Goal: Register for event/course

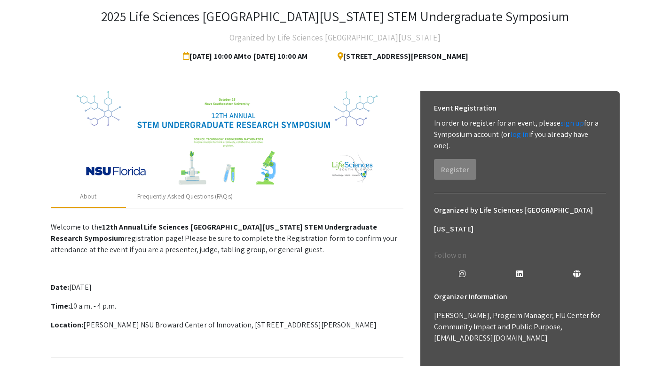
scroll to position [62, 0]
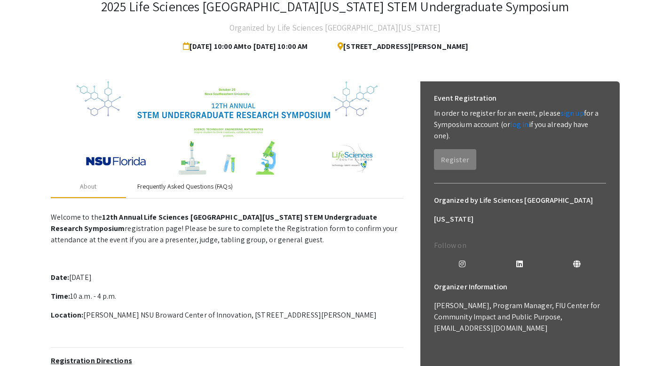
click at [193, 176] on div "Frequently Asked Questions (FAQs)" at bounding box center [185, 186] width 118 height 23
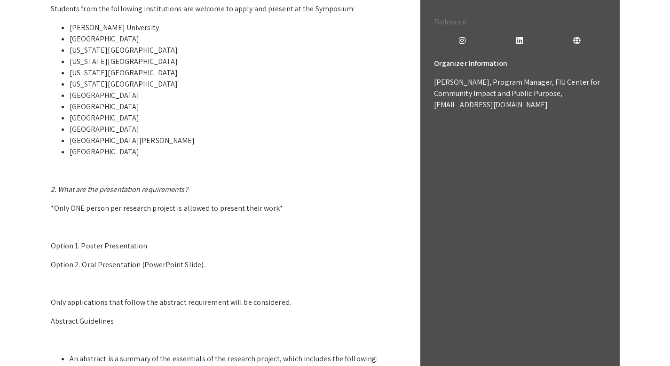
scroll to position [213, 0]
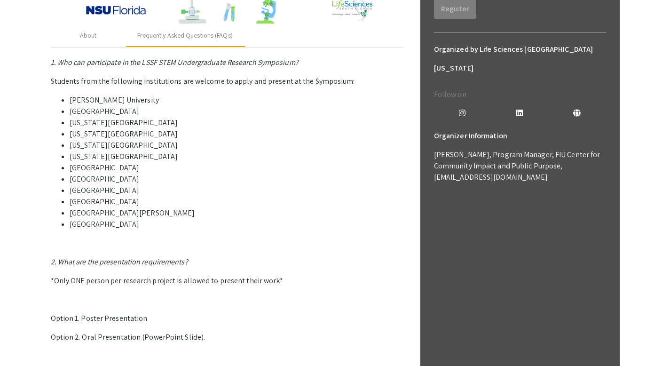
click at [104, 47] on mat-tab-group "About Frequently Asked Questions (FAQs) 1. Who can participate in the LSSF STEM…" at bounding box center [227, 318] width 352 height 589
click at [100, 41] on div "About" at bounding box center [88, 35] width 75 height 23
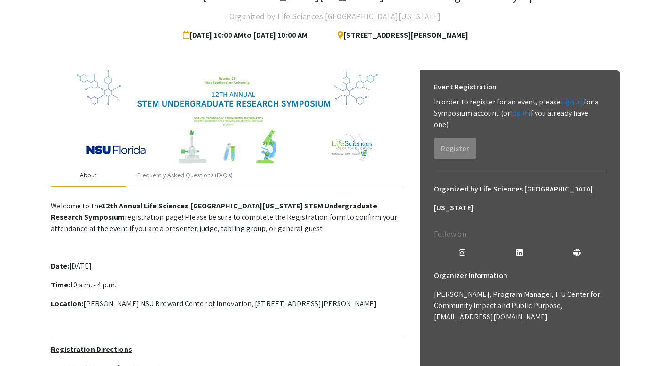
scroll to position [63, 0]
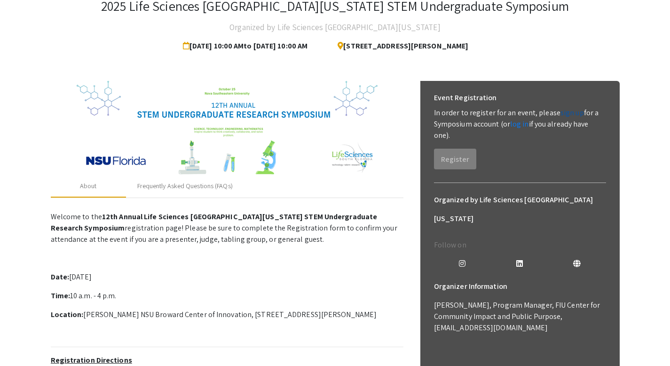
click at [568, 116] on link "sign up" at bounding box center [571, 113] width 23 height 10
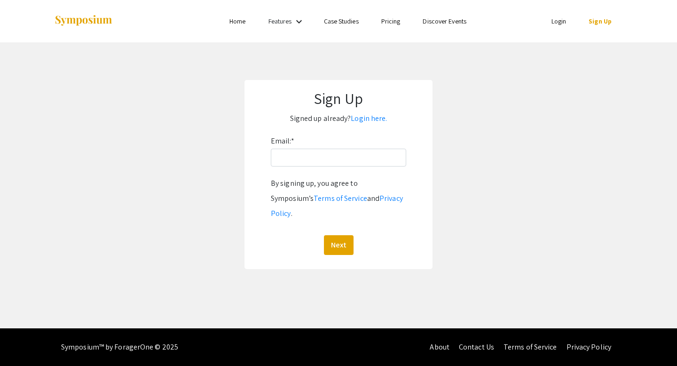
click at [345, 173] on div "Email: * By signing up, you agree to Symposium’s Terms of Service and Privacy P…" at bounding box center [338, 193] width 135 height 121
click at [340, 163] on input "Email: *" at bounding box center [338, 157] width 135 height 18
type input "[EMAIL_ADDRESS][DOMAIN_NAME]"
click at [347, 235] on button "Next" at bounding box center [339, 245] width 30 height 20
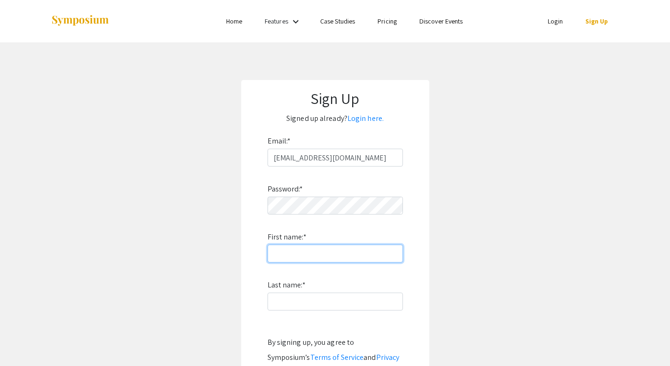
click at [307, 246] on input "First name: *" at bounding box center [334, 253] width 135 height 18
type input "Amya"
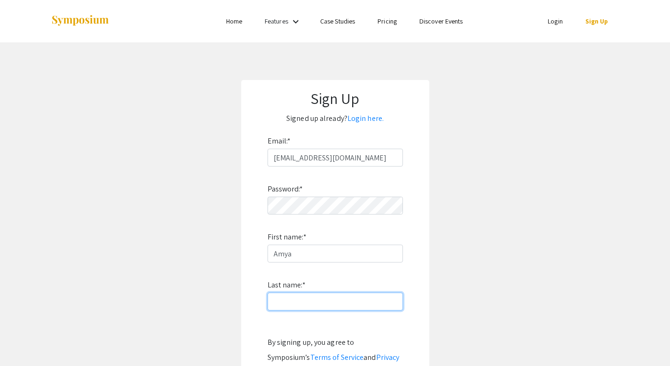
click at [279, 297] on input "Last name: *" at bounding box center [334, 301] width 135 height 18
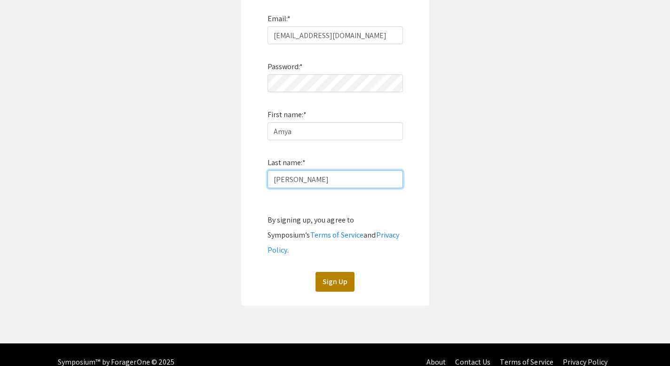
type input "[PERSON_NAME]"
click at [328, 272] on button "Sign Up" at bounding box center [334, 282] width 39 height 20
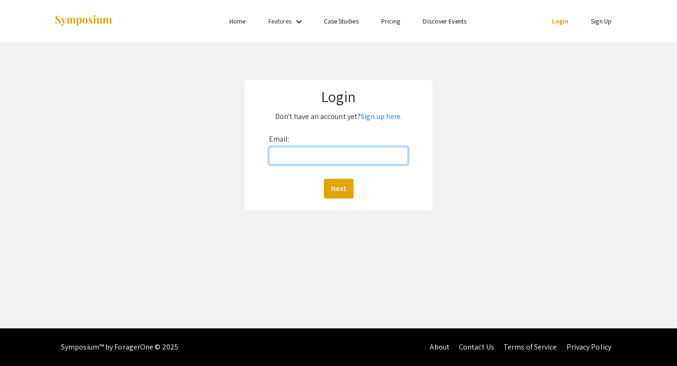
click at [326, 154] on input "Email:" at bounding box center [339, 156] width 140 height 18
type input "[EMAIL_ADDRESS][DOMAIN_NAME]"
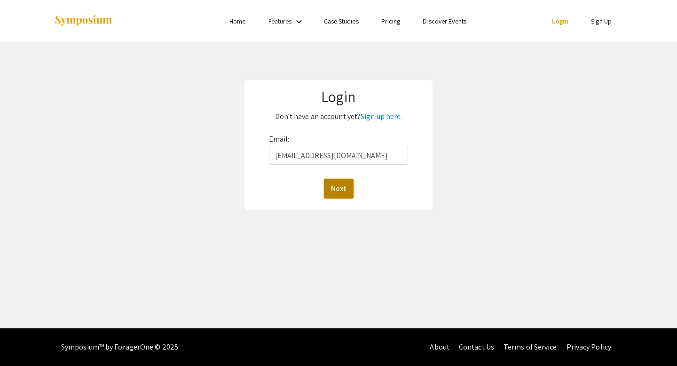
click at [329, 186] on button "Next" at bounding box center [339, 189] width 30 height 20
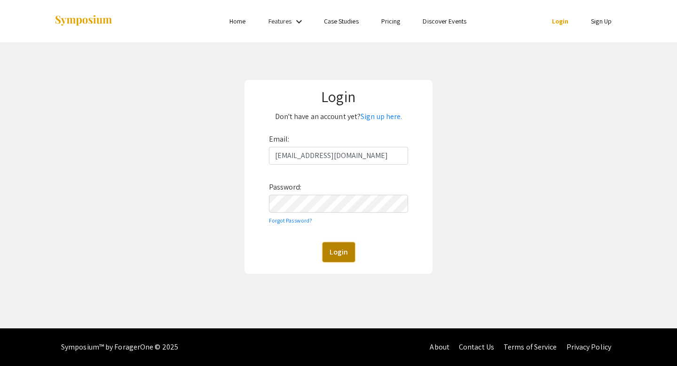
click at [337, 245] on button "Login" at bounding box center [338, 252] width 32 height 20
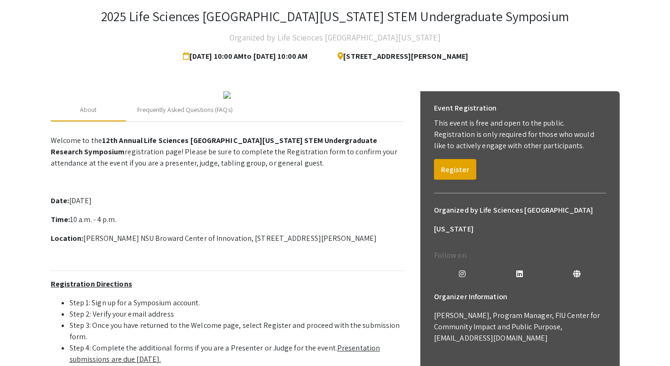
scroll to position [77, 0]
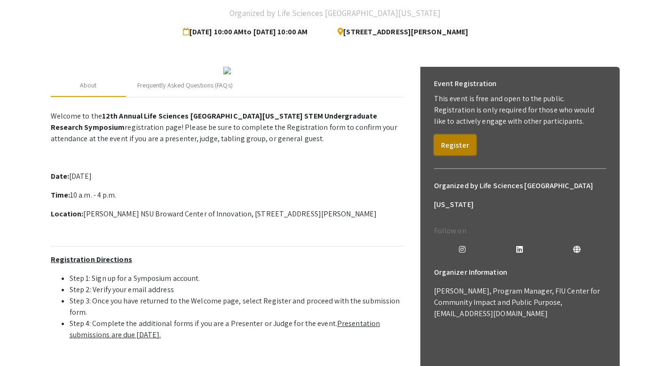
click at [452, 144] on button "Register" at bounding box center [455, 144] width 42 height 21
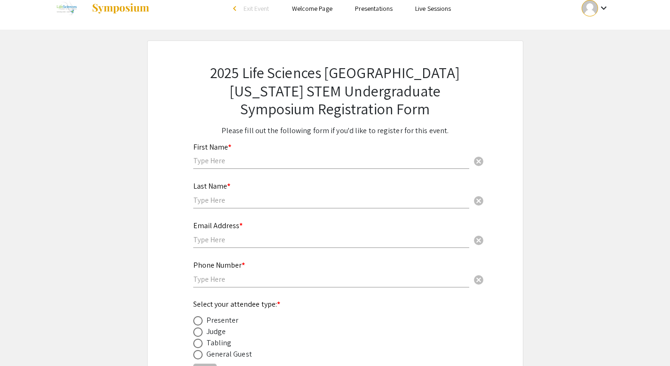
click at [327, 161] on input "text" at bounding box center [331, 161] width 276 height 10
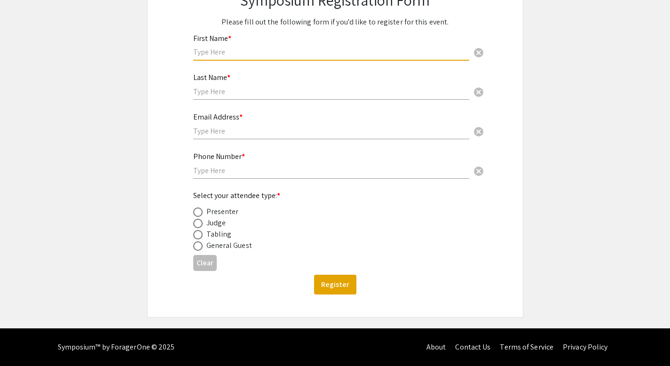
scroll to position [60, 0]
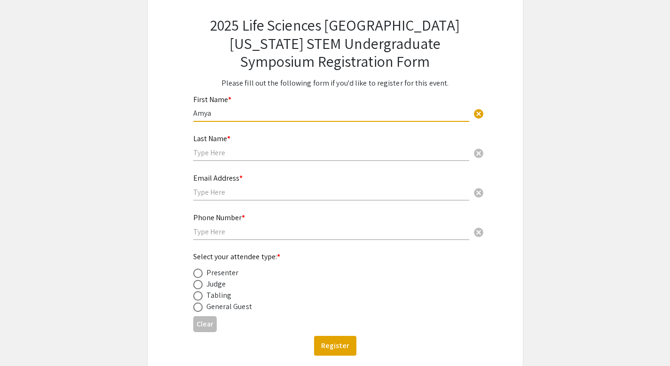
type input "Amya"
click at [209, 151] on input "text" at bounding box center [331, 153] width 276 height 10
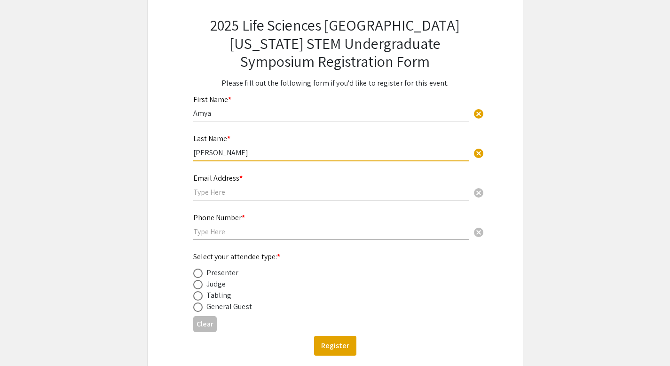
type input "[PERSON_NAME]"
click at [207, 192] on input "text" at bounding box center [331, 192] width 276 height 10
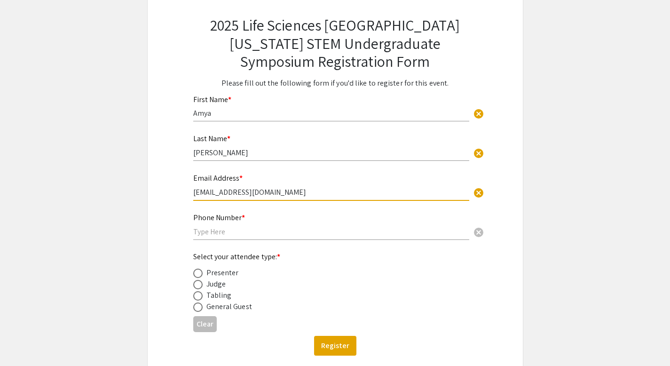
type input "[EMAIL_ADDRESS][DOMAIN_NAME]"
click at [220, 232] on input "text" at bounding box center [331, 231] width 276 height 10
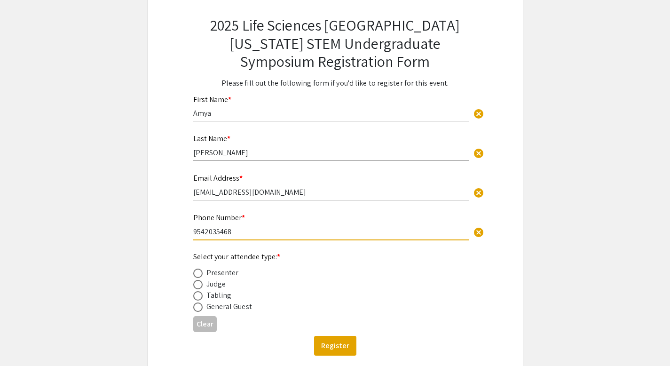
type input "9542035468"
click at [211, 281] on div "Judge" at bounding box center [216, 283] width 20 height 11
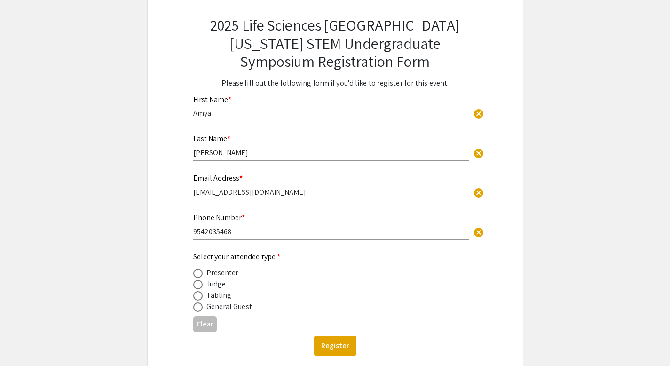
click at [199, 273] on span at bounding box center [197, 272] width 9 height 9
click at [199, 273] on input "radio" at bounding box center [197, 272] width 9 height 9
radio input "true"
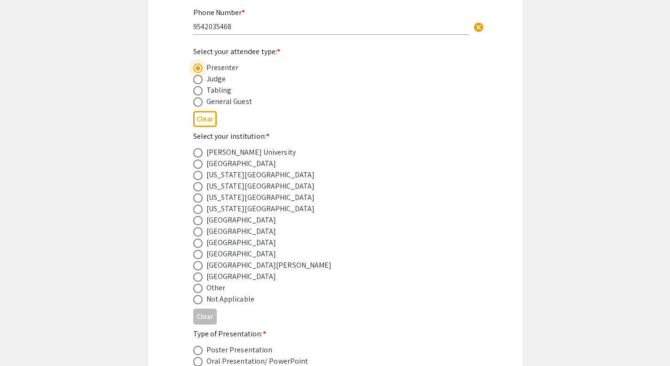
scroll to position [290, 0]
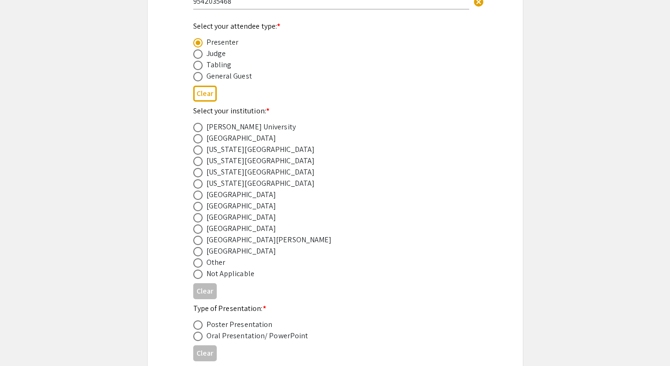
click at [228, 254] on div "[GEOGRAPHIC_DATA]" at bounding box center [241, 250] width 70 height 11
click at [196, 249] on span at bounding box center [197, 251] width 9 height 9
click at [196, 249] on input "radio" at bounding box center [197, 251] width 9 height 9
radio input "true"
click at [196, 327] on span at bounding box center [197, 324] width 9 height 9
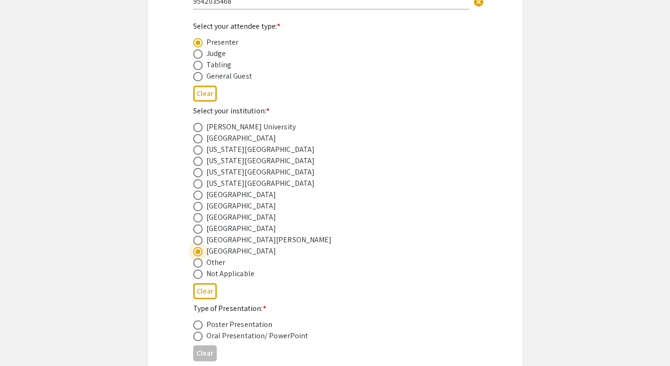
click at [196, 327] on input "radio" at bounding box center [197, 324] width 9 height 9
radio input "true"
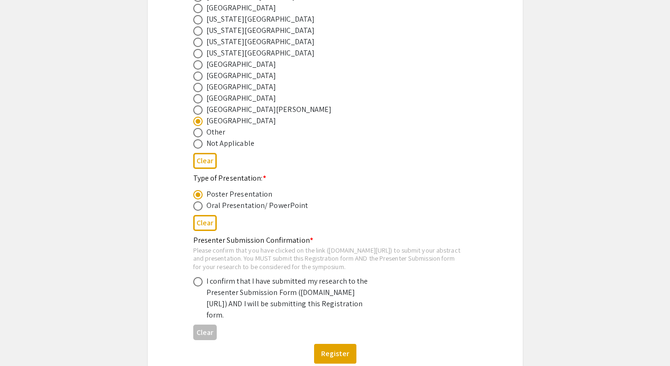
scroll to position [431, 0]
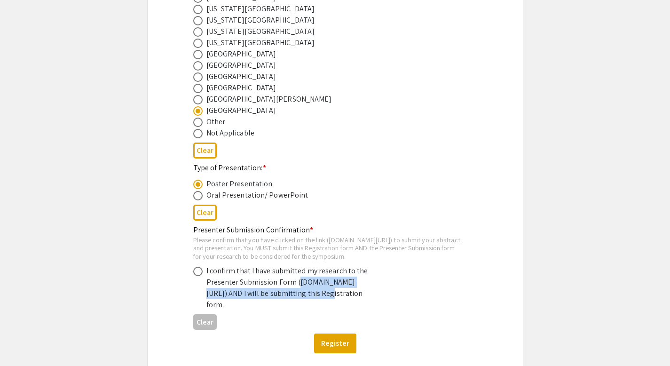
drag, startPoint x: 238, startPoint y: 317, endPoint x: 209, endPoint y: 306, distance: 30.9
click at [209, 306] on div "I confirm that I have submitted my research to the Presenter Submission Form (s…" at bounding box center [288, 287] width 164 height 45
copy div "symposium.foragerone.com/lssfsymposium2025/submission"
click at [196, 276] on span at bounding box center [197, 270] width 9 height 9
click at [196, 276] on input "radio" at bounding box center [197, 270] width 9 height 9
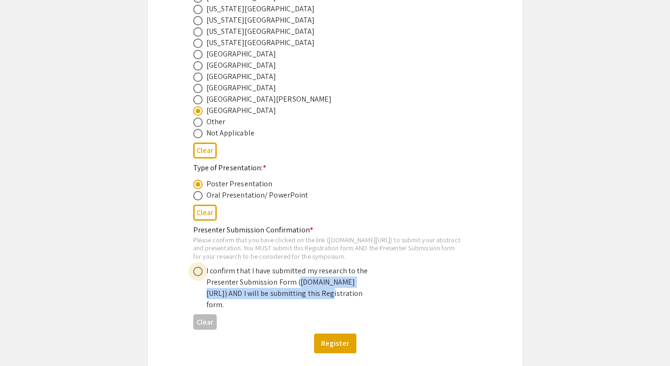
radio input "true"
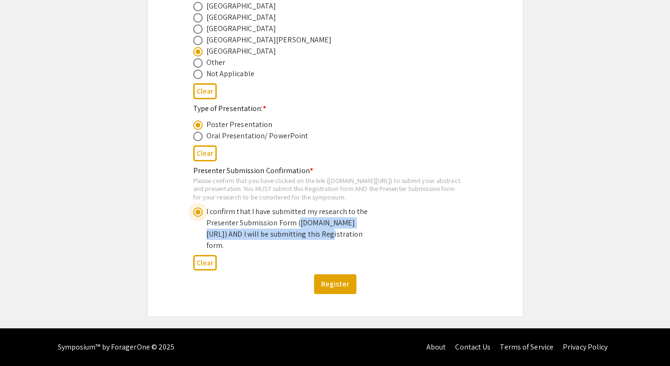
scroll to position [503, 0]
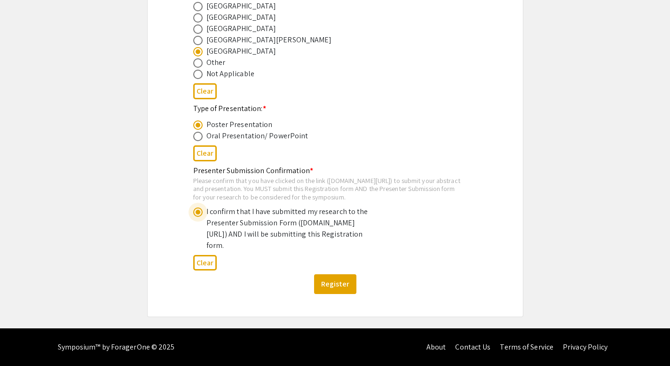
click at [400, 176] on div "Please confirm that you have clicked on the link (symposium.foragerone.com/lssf…" at bounding box center [327, 188] width 269 height 25
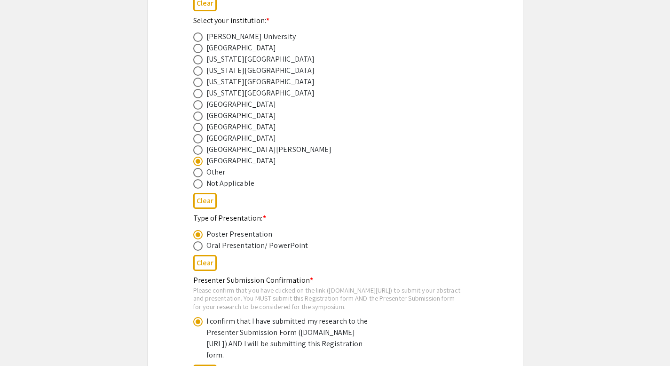
scroll to position [512, 0]
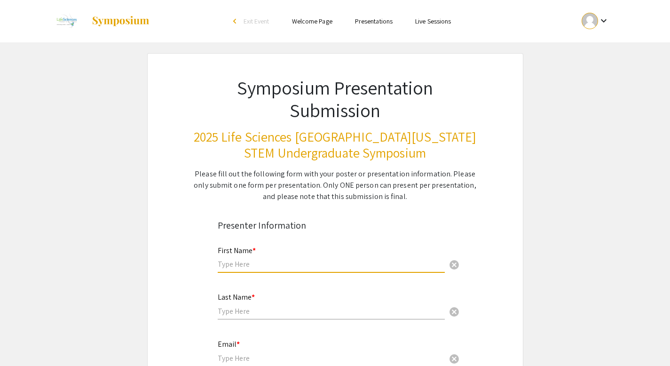
click at [262, 266] on input "text" at bounding box center [331, 264] width 227 height 10
type input "Amya"
click at [241, 304] on div "Last Name * cancel" at bounding box center [331, 301] width 227 height 36
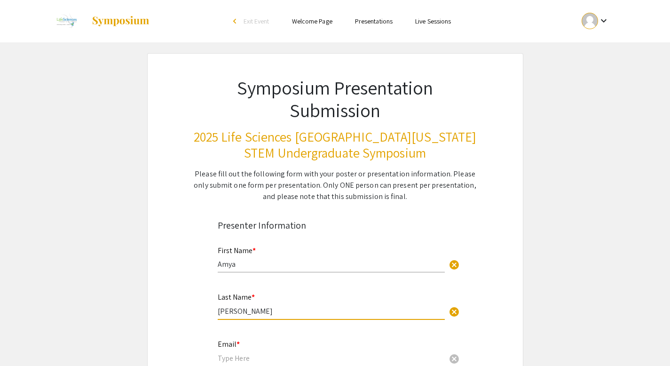
scroll to position [107, 0]
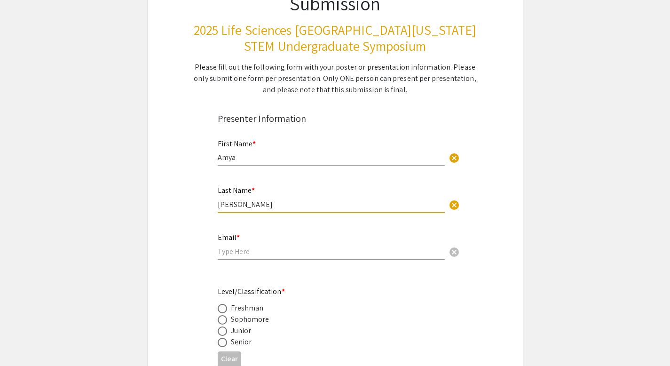
type input "[PERSON_NAME]"
click at [236, 262] on div "Email * cancel" at bounding box center [331, 246] width 227 height 45
click at [236, 255] on input "email" at bounding box center [331, 251] width 227 height 10
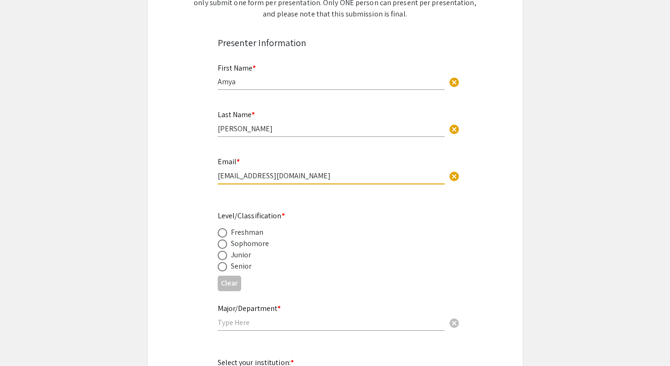
scroll to position [183, 0]
type input "[EMAIL_ADDRESS][DOMAIN_NAME]"
click at [255, 314] on div "Major/Department * cancel" at bounding box center [331, 312] width 227 height 36
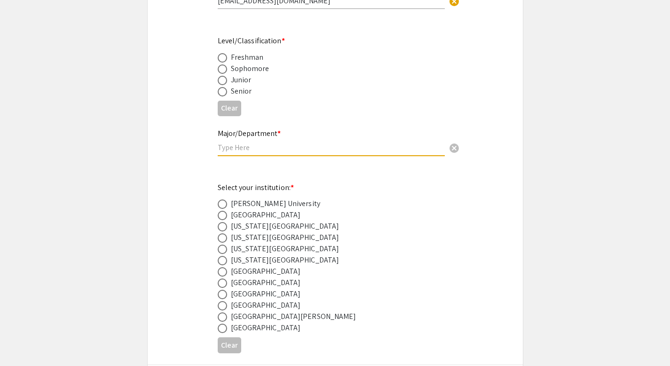
scroll to position [358, 0]
click at [258, 327] on div "[GEOGRAPHIC_DATA]" at bounding box center [266, 326] width 70 height 11
click at [228, 335] on div "Clear" at bounding box center [335, 344] width 235 height 23
click at [224, 332] on span at bounding box center [222, 327] width 9 height 9
click at [224, 332] on input "radio" at bounding box center [222, 327] width 9 height 9
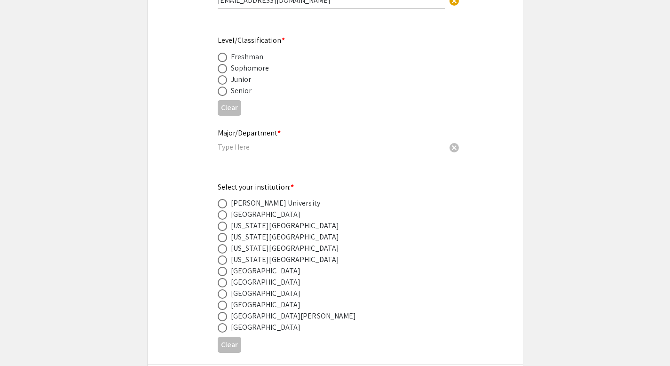
radio input "true"
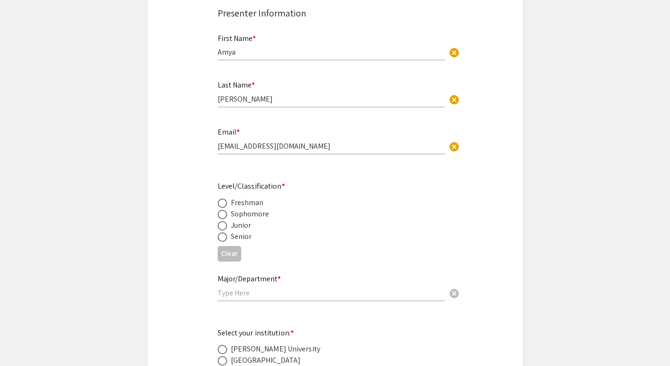
scroll to position [211, 0]
click at [219, 220] on span at bounding box center [222, 214] width 9 height 9
click at [219, 220] on input "radio" at bounding box center [222, 214] width 9 height 9
radio input "true"
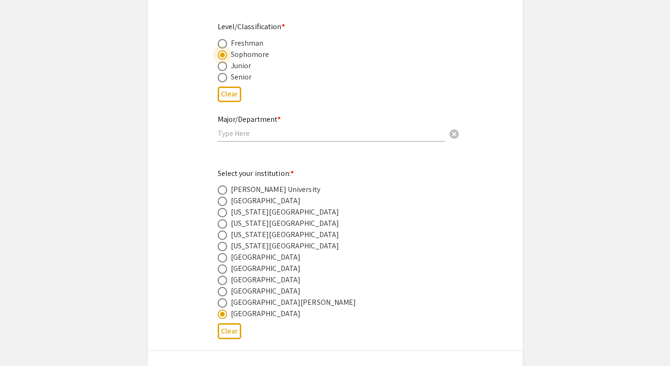
scroll to position [345, 0]
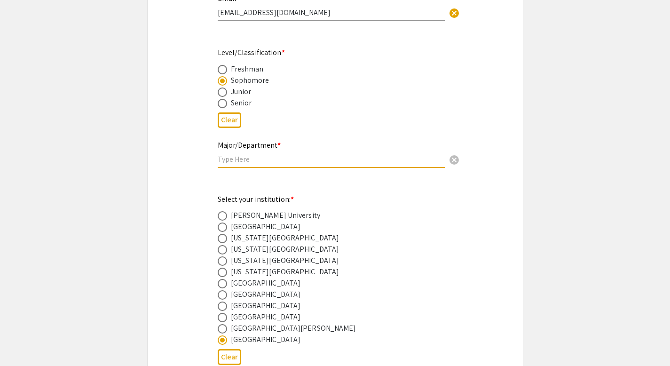
click at [245, 164] on input "text" at bounding box center [331, 159] width 227 height 10
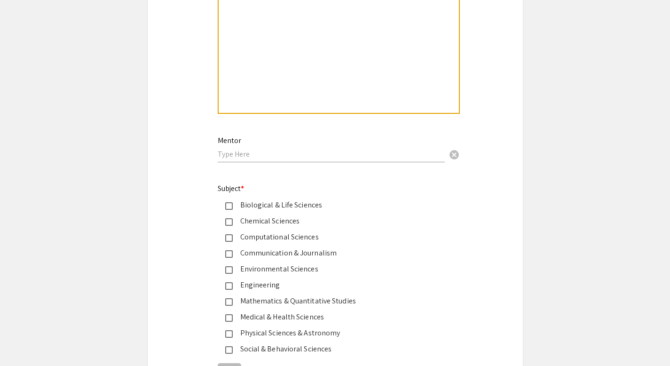
scroll to position [1064, 0]
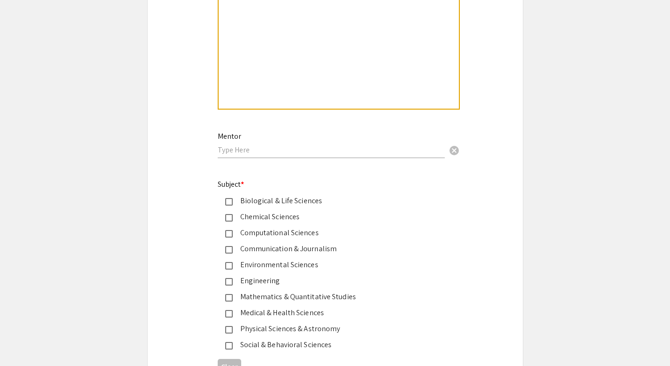
type input "Biology & Health Science"
click at [252, 155] on input "text" at bounding box center [331, 150] width 227 height 10
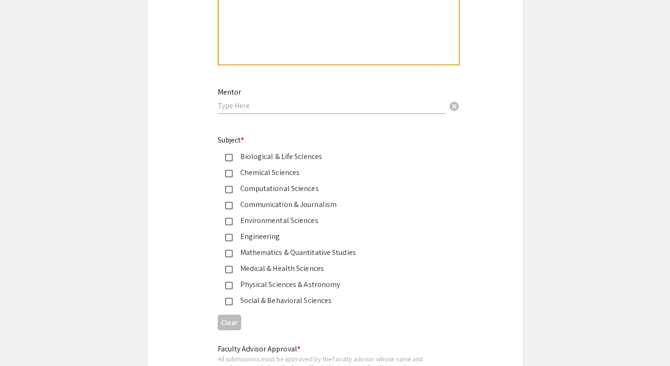
click at [282, 109] on input "text" at bounding box center [331, 106] width 227 height 10
type input "Gal Bitan"
click at [303, 119] on div "Mentor Gal Bitan cancel" at bounding box center [331, 100] width 227 height 45
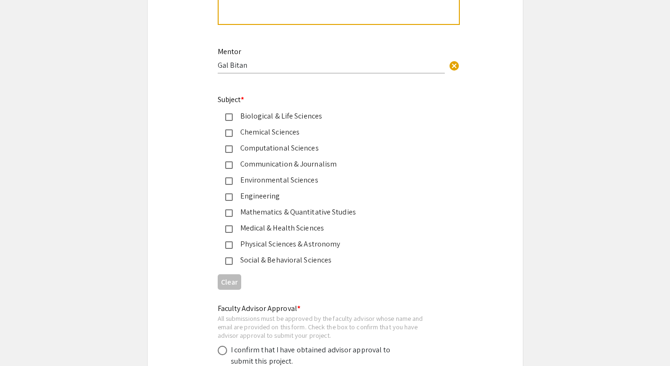
scroll to position [1145, 0]
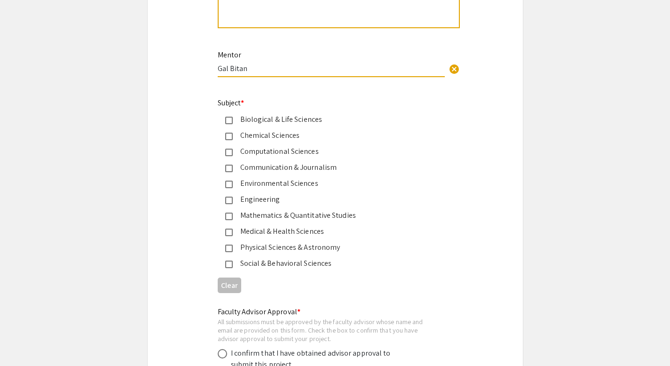
click at [251, 72] on input "Gal Bitan" at bounding box center [331, 68] width 227 height 10
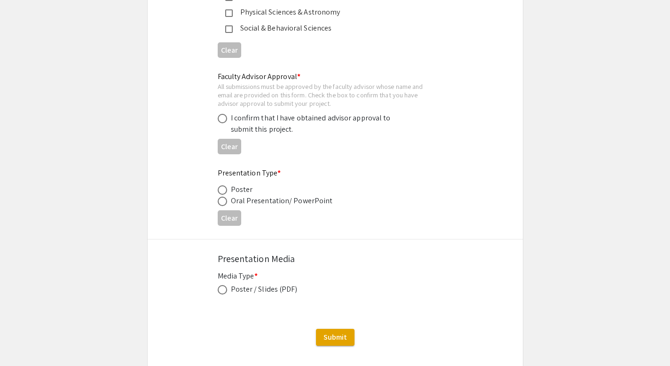
scroll to position [1434, 0]
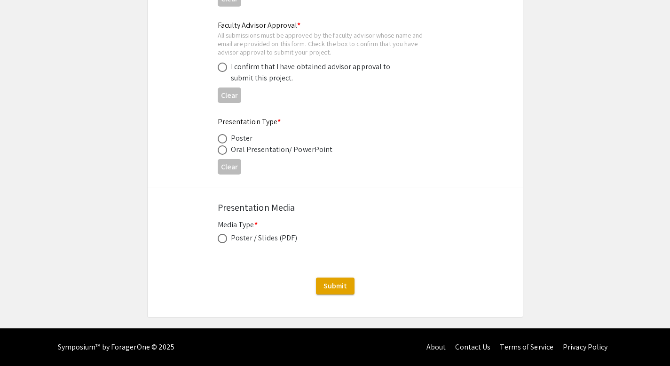
click at [224, 240] on span at bounding box center [222, 238] width 9 height 9
click at [224, 240] on input "radio" at bounding box center [222, 238] width 9 height 9
radio input "true"
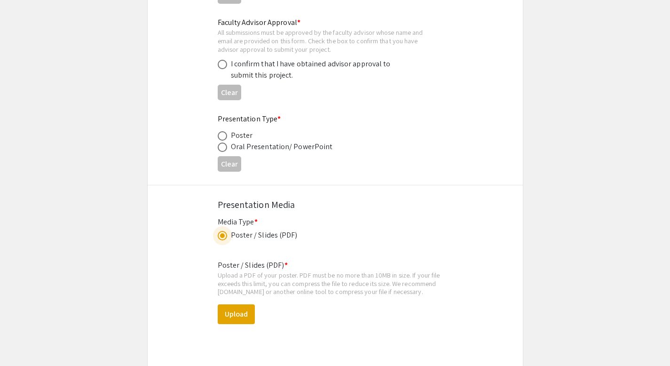
scroll to position [1486, 0]
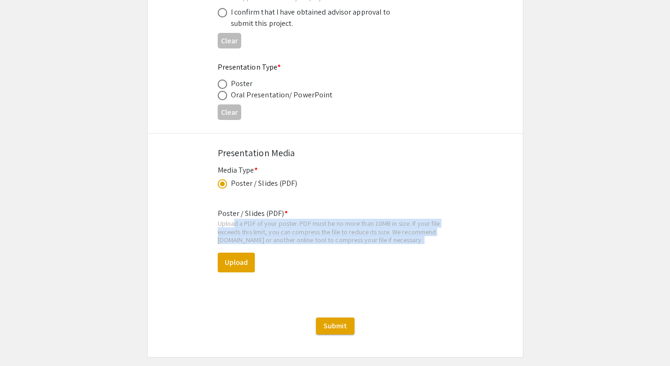
drag, startPoint x: 231, startPoint y: 226, endPoint x: 296, endPoint y: 247, distance: 68.1
click at [296, 247] on div "Poster / Slides (PDF) * Upload a PDF of your poster. PDF must be no more than 1…" at bounding box center [335, 247] width 235 height 94
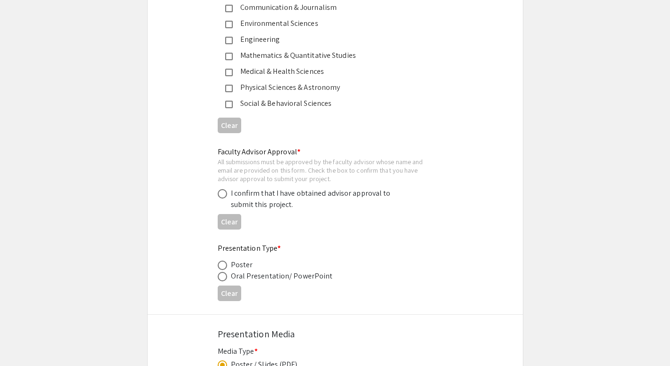
scroll to position [1306, 0]
click at [235, 264] on div "Poster" at bounding box center [242, 263] width 22 height 11
click at [223, 269] on span at bounding box center [222, 264] width 9 height 9
click at [223, 269] on input "radio" at bounding box center [222, 264] width 9 height 9
radio input "true"
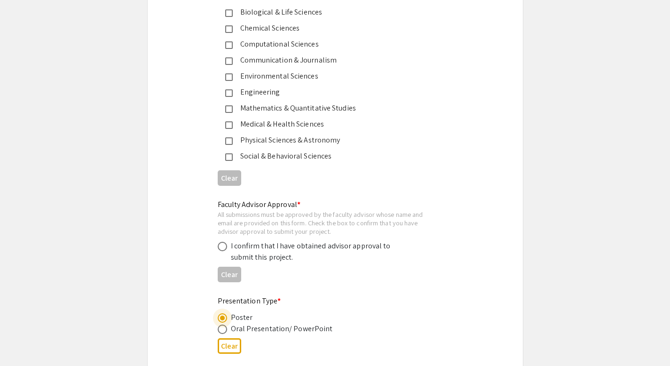
scroll to position [1239, 0]
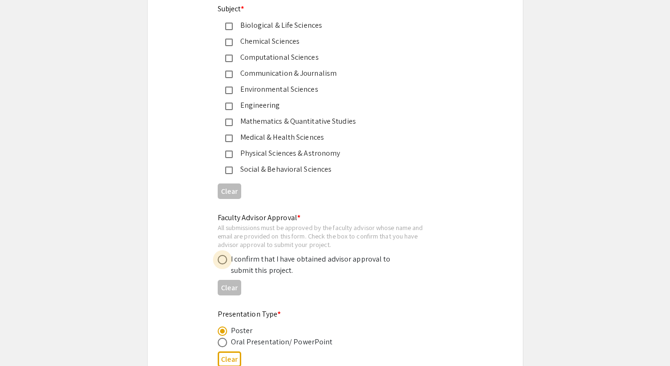
click at [220, 264] on span at bounding box center [222, 259] width 9 height 9
click at [220, 264] on input "radio" at bounding box center [222, 259] width 9 height 9
radio input "true"
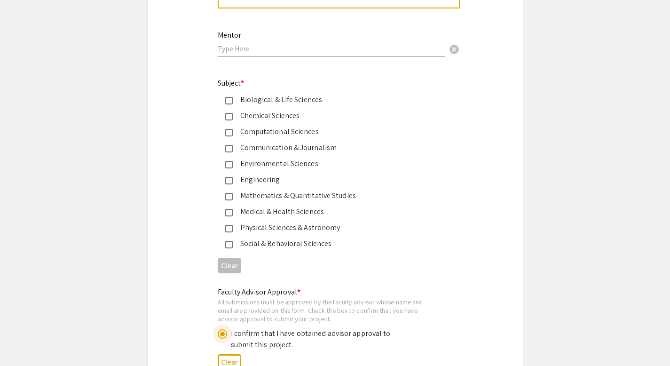
scroll to position [1165, 0]
click at [263, 98] on div "Biological & Life Sciences" at bounding box center [331, 99] width 197 height 11
click at [276, 213] on div "Medical & Health Sciences" at bounding box center [331, 211] width 197 height 11
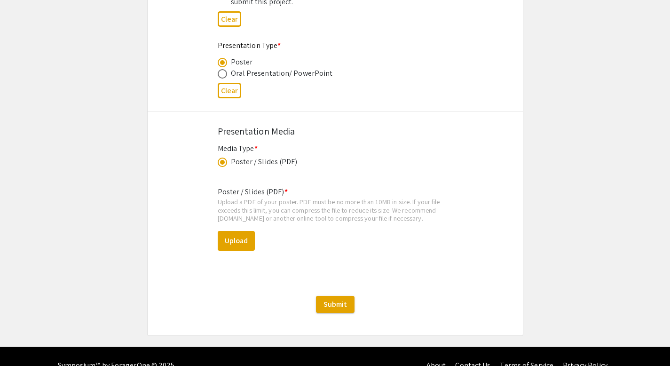
scroll to position [1529, 0]
